Goal: Task Accomplishment & Management: Use online tool/utility

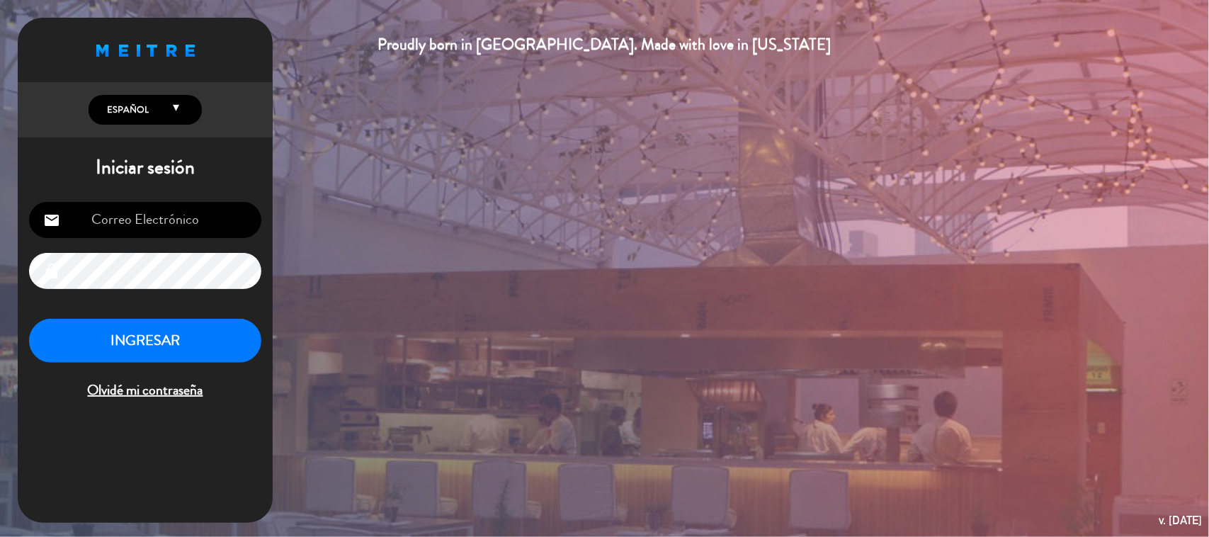
type input "[EMAIL_ADDRESS][PERSON_NAME][DOMAIN_NAME]"
click at [156, 323] on button "INGRESAR" at bounding box center [145, 341] width 232 height 45
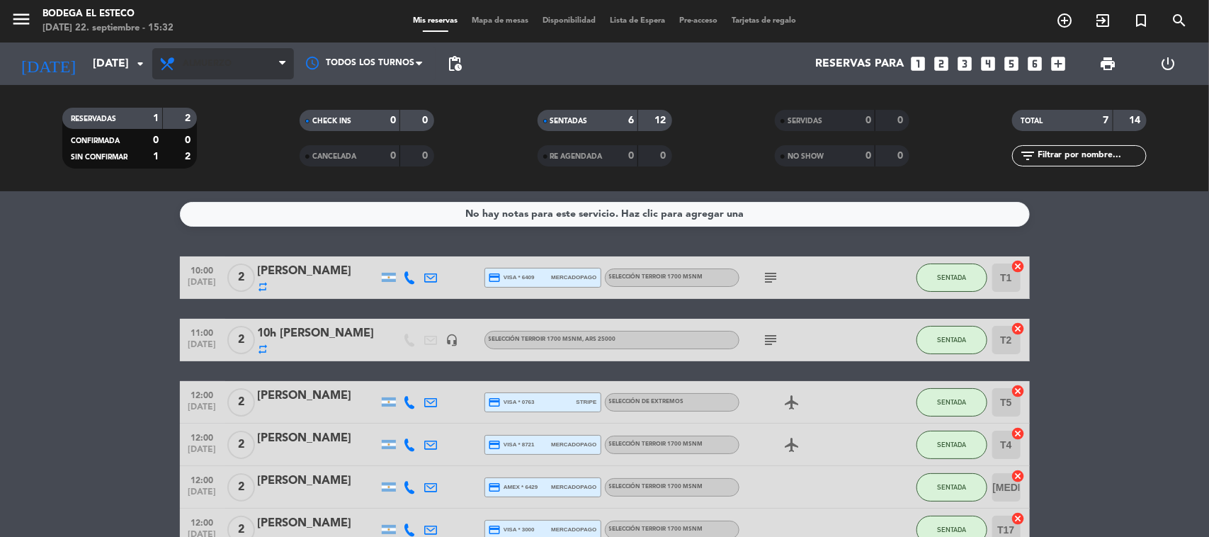
click at [181, 62] on span "Almuerzo" at bounding box center [223, 63] width 142 height 31
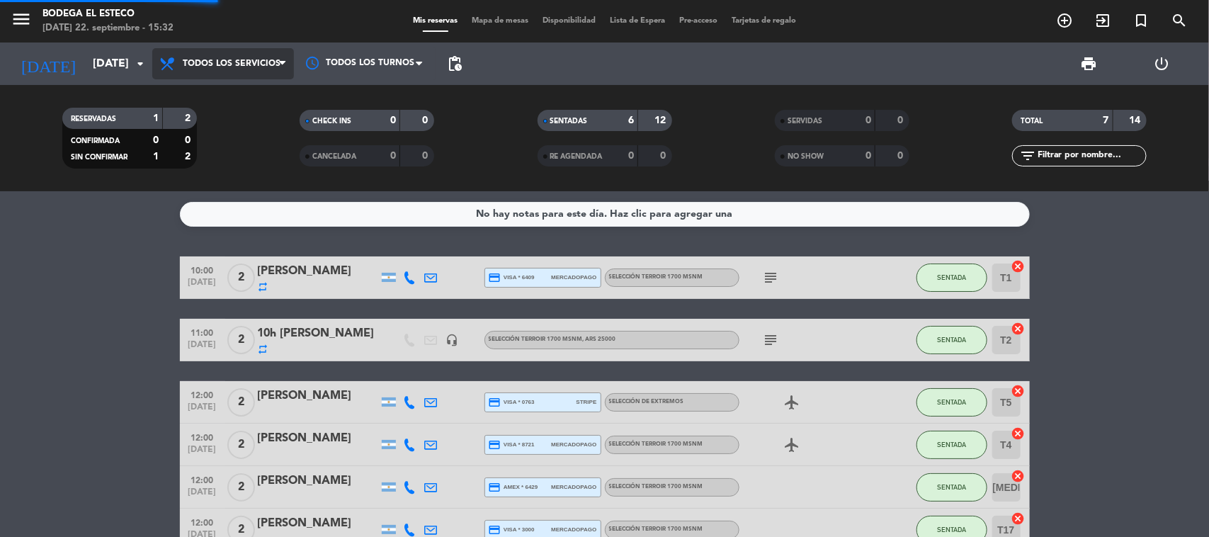
click at [181, 86] on div "menu Bodega El Esteco [DATE] 22. septiembre - 15:32 Mis reservas Mapa de mesas …" at bounding box center [604, 95] width 1209 height 191
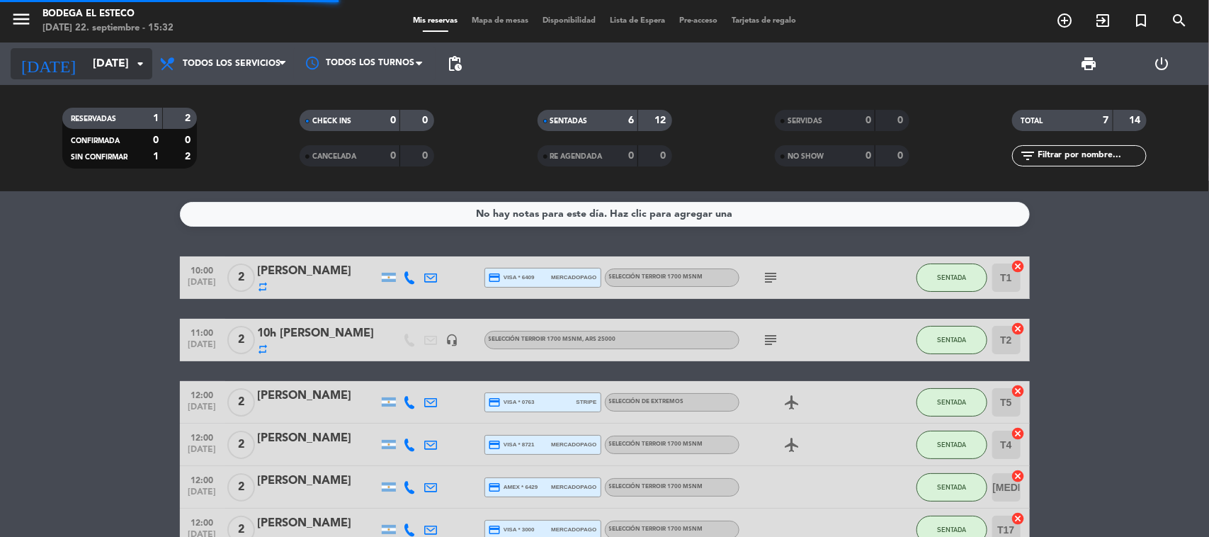
click at [112, 76] on input "[DATE]" at bounding box center [160, 64] width 149 height 28
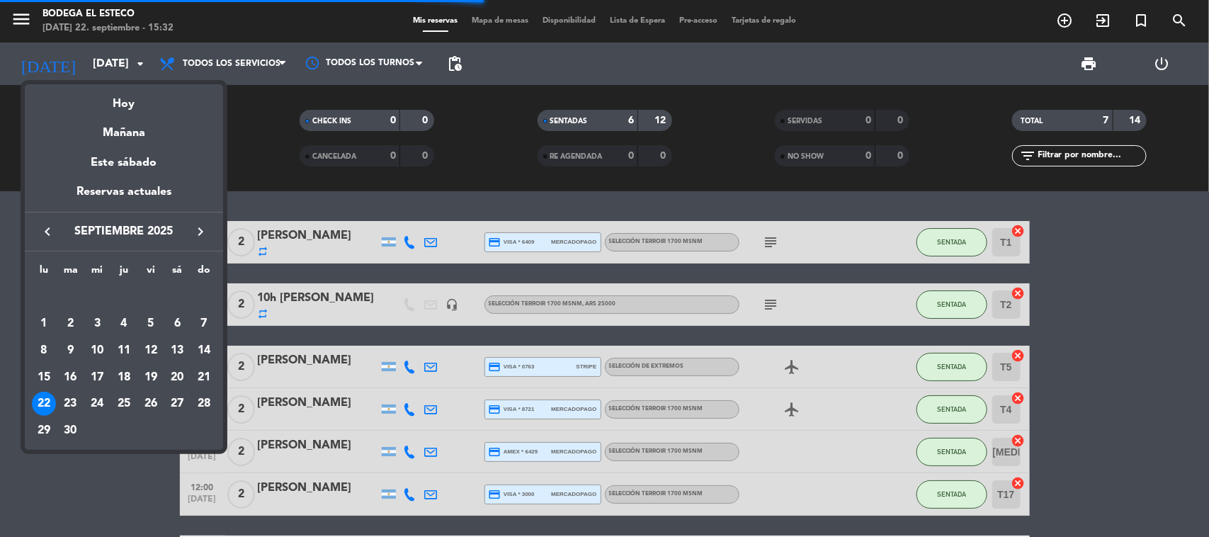
click at [90, 401] on div "24" at bounding box center [97, 404] width 24 height 24
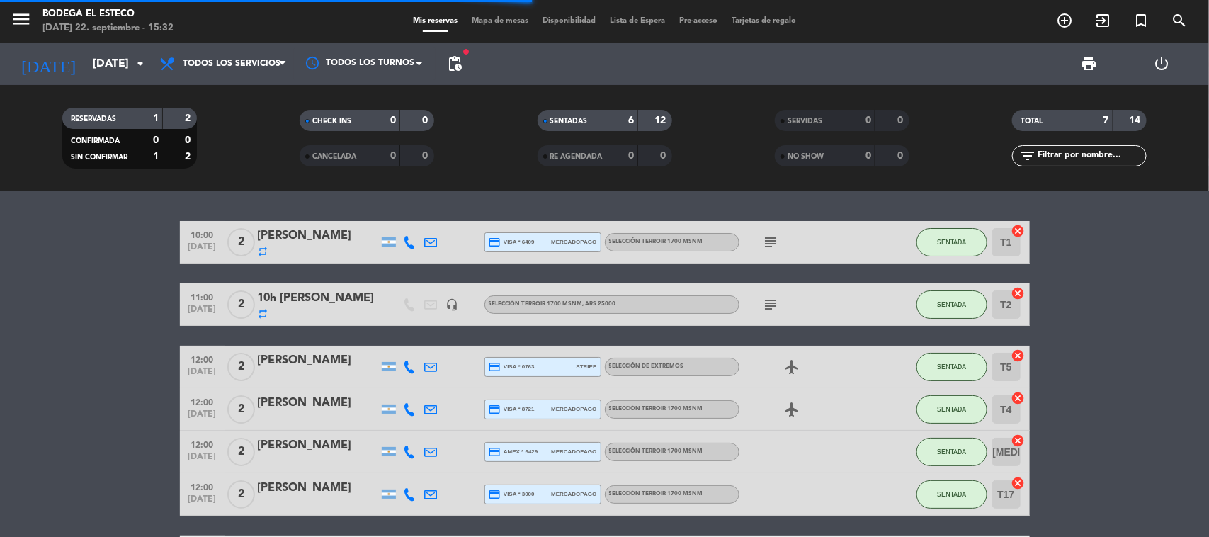
type input "[DATE]"
